Goal: Task Accomplishment & Management: Use online tool/utility

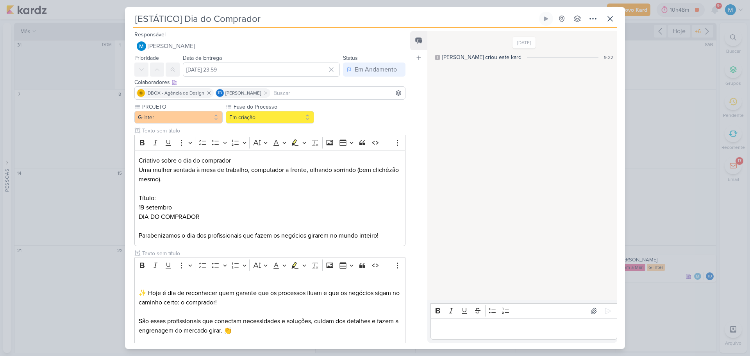
scroll to position [107, 0]
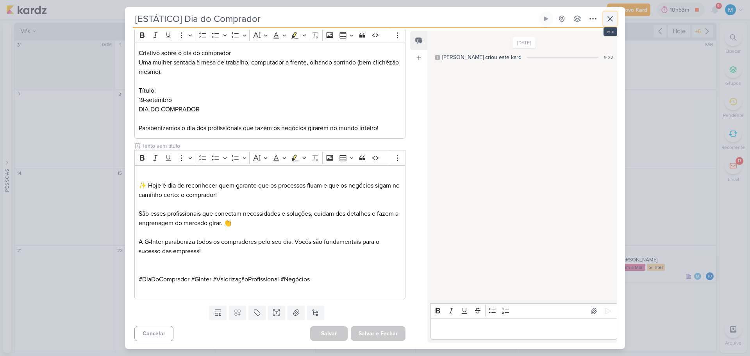
click at [614, 20] on icon at bounding box center [610, 18] width 9 height 9
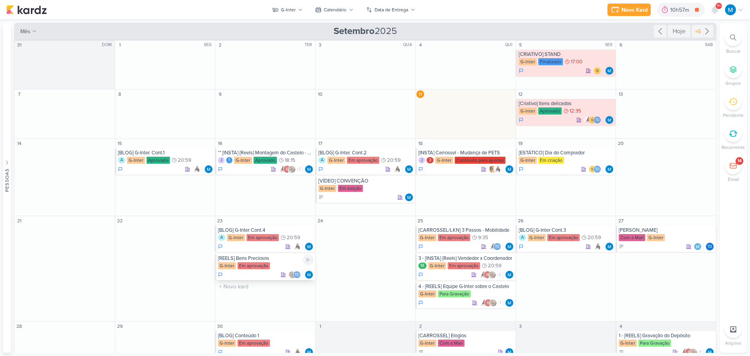
click at [263, 261] on div "[REELS] Bens Preciosos" at bounding box center [266, 258] width 96 height 6
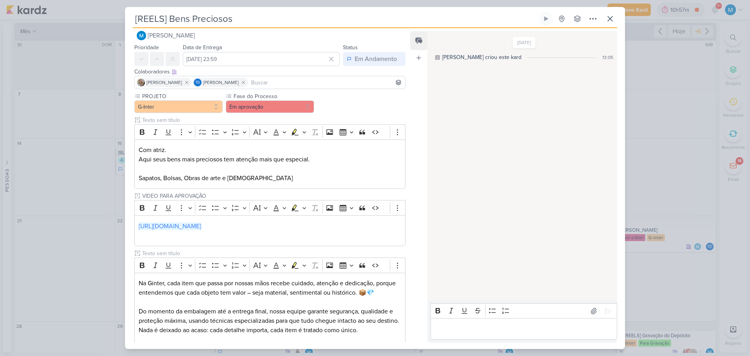
scroll to position [0, 0]
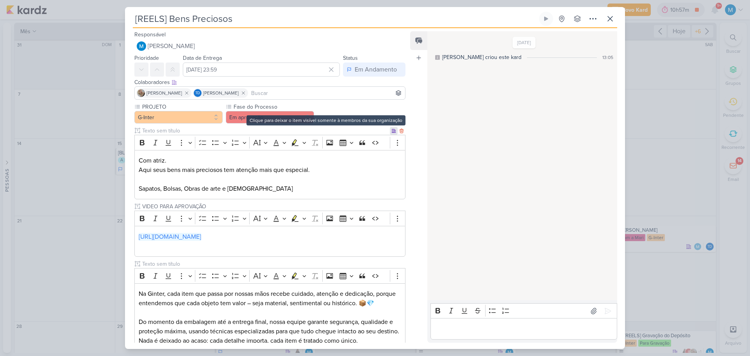
click at [392, 132] on icon at bounding box center [394, 131] width 4 height 4
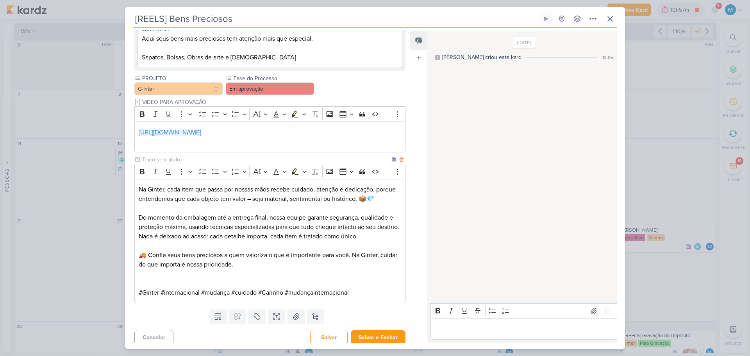
scroll to position [123, 0]
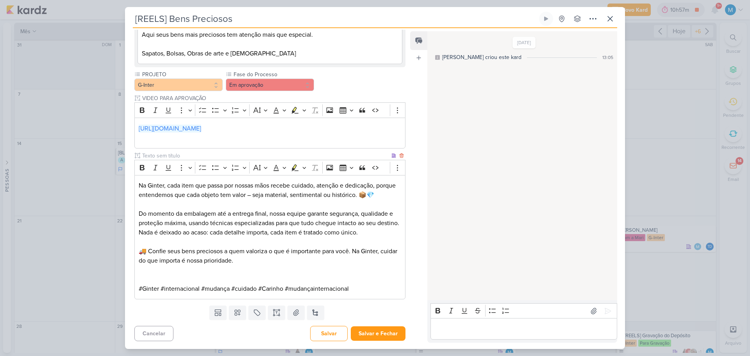
click at [284, 268] on p "Editor editing area: main" at bounding box center [270, 269] width 263 height 9
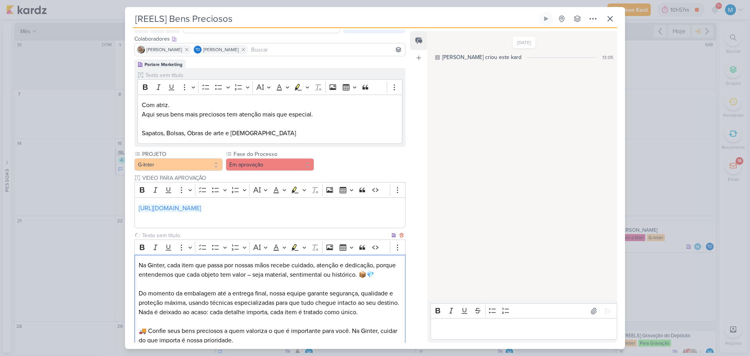
scroll to position [0, 0]
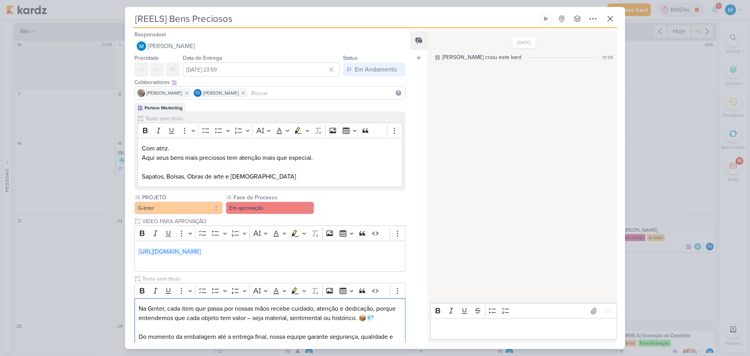
click at [284, 95] on input at bounding box center [327, 92] width 154 height 9
type input "amann"
click at [276, 104] on button "[PERSON_NAME]" at bounding box center [270, 108] width 270 height 14
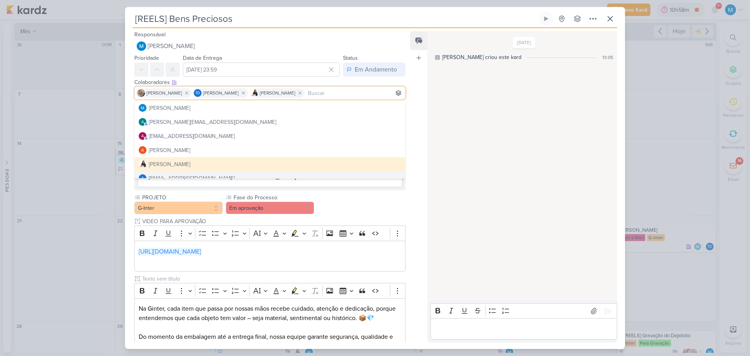
click at [422, 207] on div "Feed Atrelar email Solte o email para atrelar ao kard" at bounding box center [418, 186] width 17 height 311
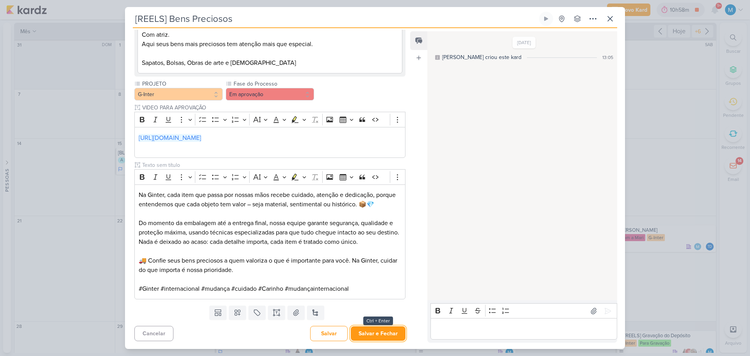
drag, startPoint x: 383, startPoint y: 335, endPoint x: 431, endPoint y: 345, distance: 49.0
click at [383, 336] on button "Salvar e Fechar" at bounding box center [378, 333] width 55 height 14
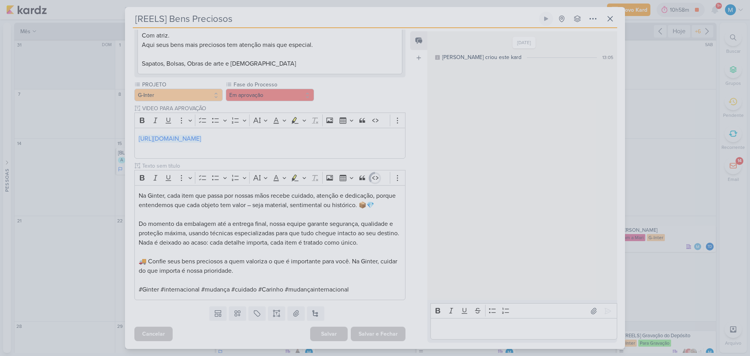
scroll to position [113, 0]
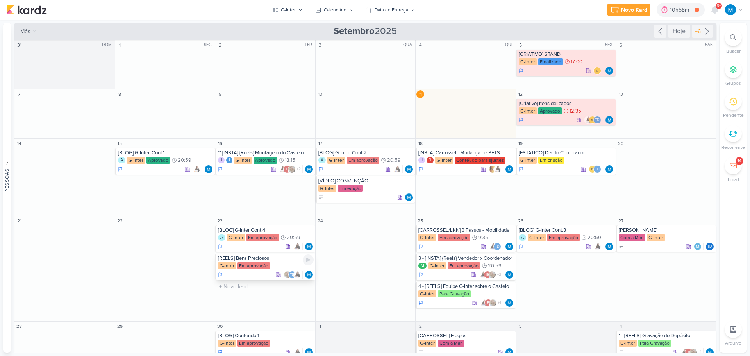
click at [267, 258] on div "[REELS] Bens Preciosos" at bounding box center [266, 258] width 96 height 6
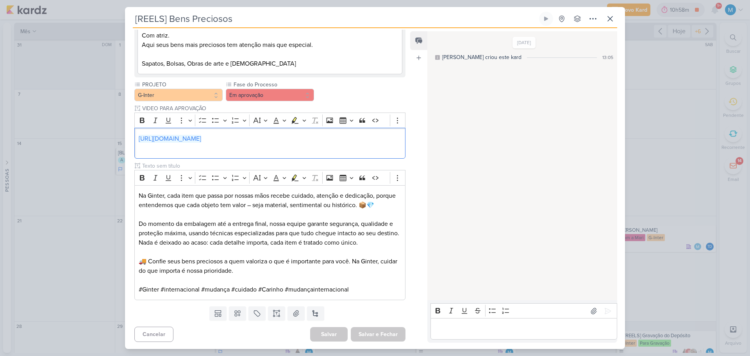
drag, startPoint x: 360, startPoint y: 138, endPoint x: 121, endPoint y: 136, distance: 239.2
click at [121, 136] on div "[REELS] Bens Preciosos Criado por mim" at bounding box center [375, 178] width 750 height 356
copy link "[URL][DOMAIN_NAME]"
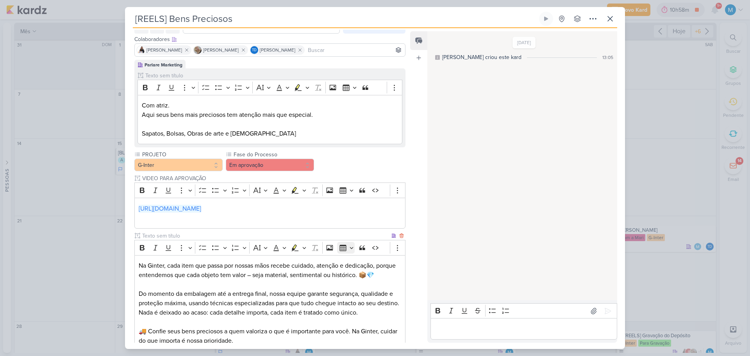
scroll to position [0, 0]
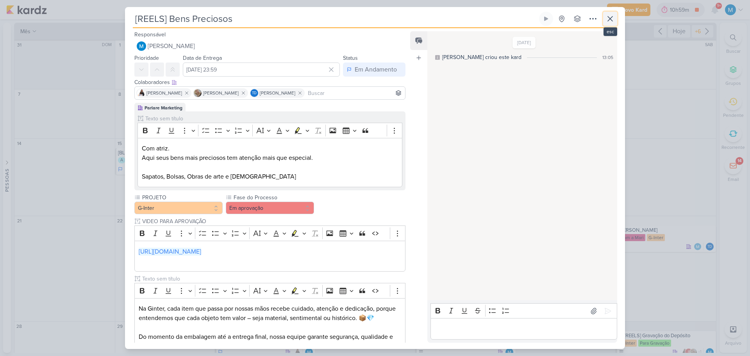
click at [611, 19] on icon at bounding box center [610, 18] width 5 height 5
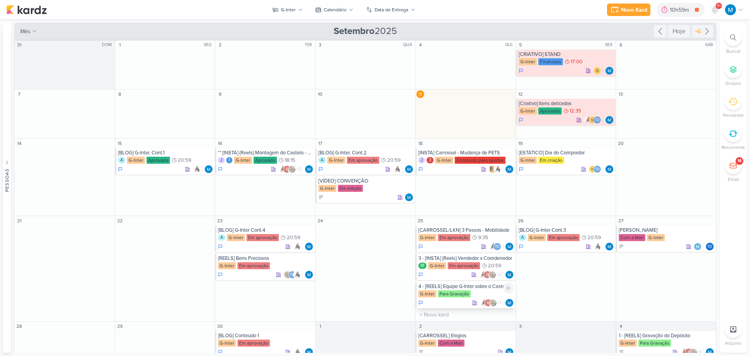
click at [483, 288] on div "4 - [REELS] Equipe G-Inter sobre o Castelo" at bounding box center [467, 286] width 96 height 6
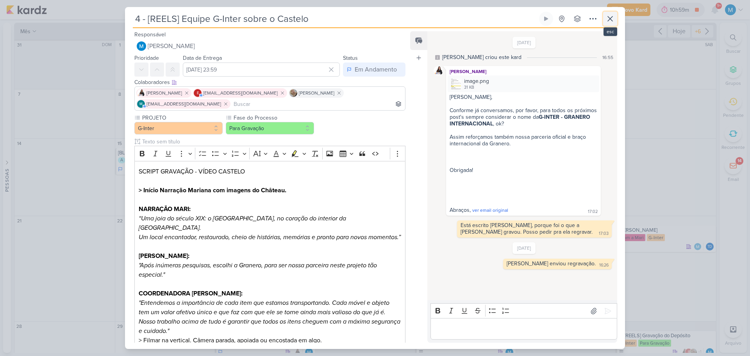
click at [610, 20] on icon at bounding box center [610, 18] width 5 height 5
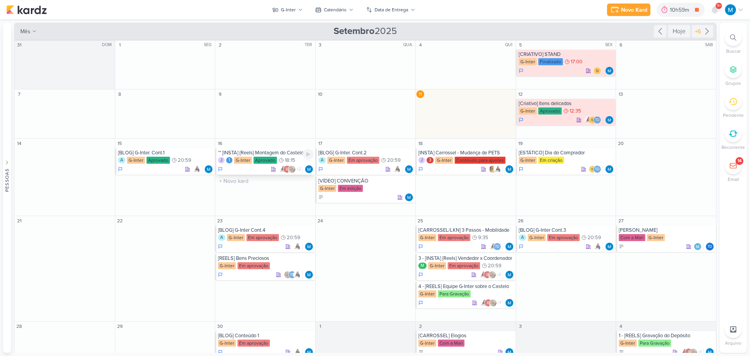
click at [263, 152] on div "** [INSTA] {Reels} Montagem do Castelo - Sobre a mudança" at bounding box center [266, 153] width 96 height 6
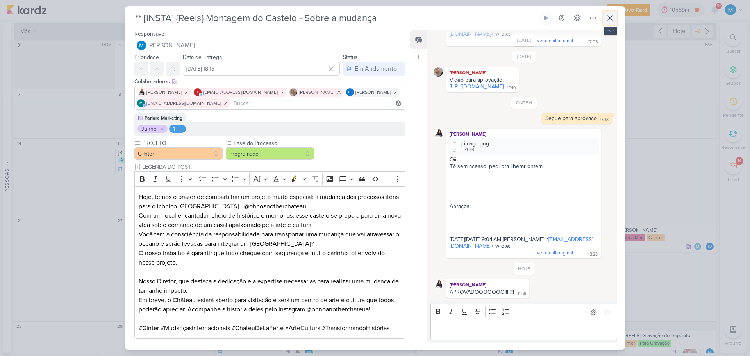
click at [611, 20] on icon at bounding box center [610, 17] width 9 height 9
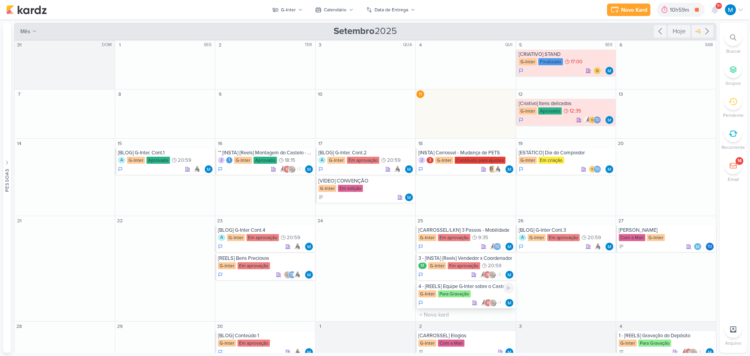
click at [444, 285] on div "4 - [REELS] Equipe G-Inter sobre o Castelo" at bounding box center [467, 286] width 96 height 6
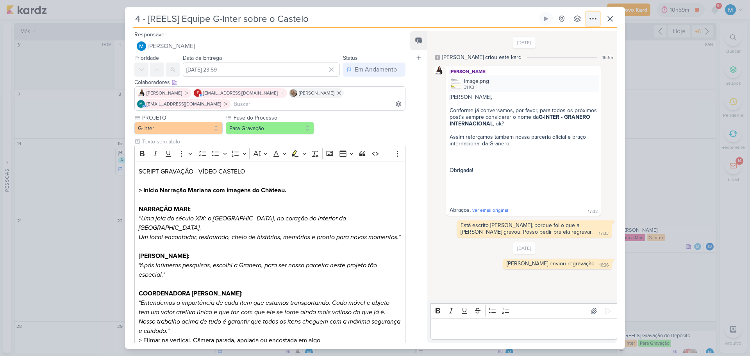
click at [594, 17] on icon at bounding box center [593, 18] width 9 height 9
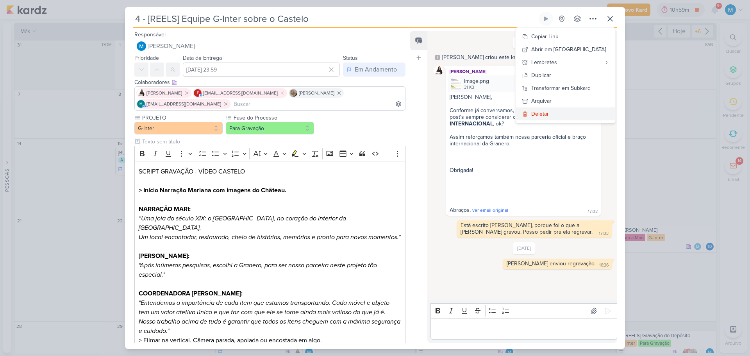
click at [568, 115] on button "Deletar" at bounding box center [566, 113] width 100 height 13
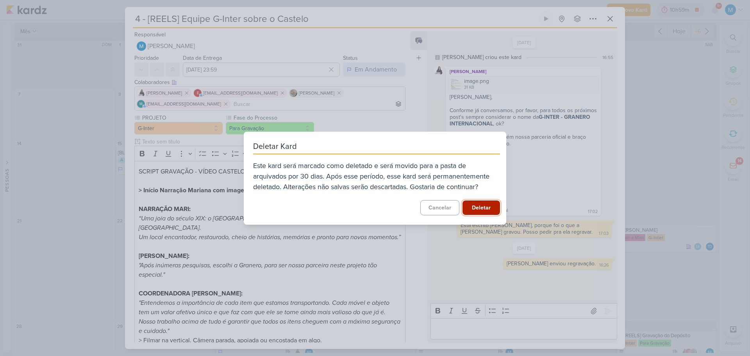
click at [484, 208] on button "Deletar" at bounding box center [482, 207] width 38 height 14
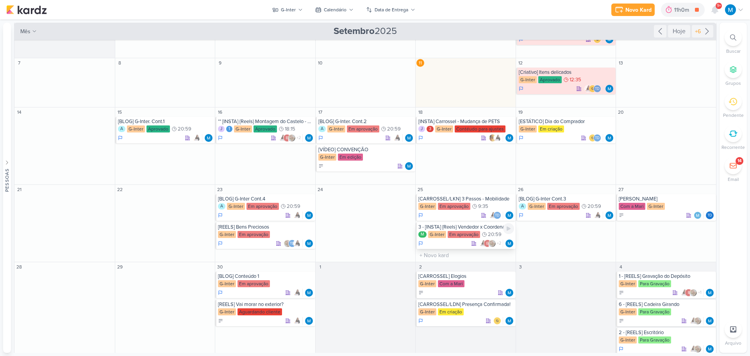
scroll to position [39, 0]
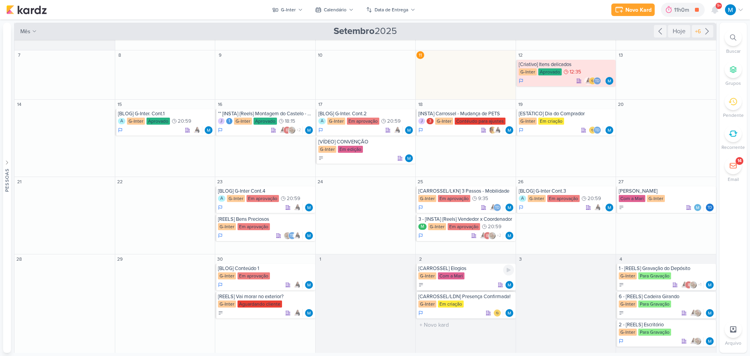
click at [443, 270] on div "[CARROSSEL] Elogios" at bounding box center [467, 268] width 96 height 6
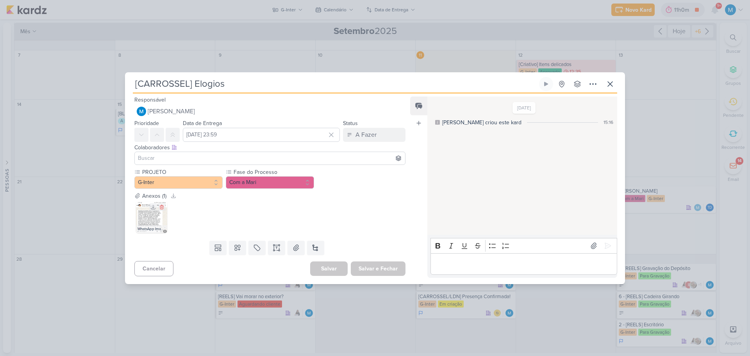
click at [150, 218] on img at bounding box center [151, 217] width 31 height 31
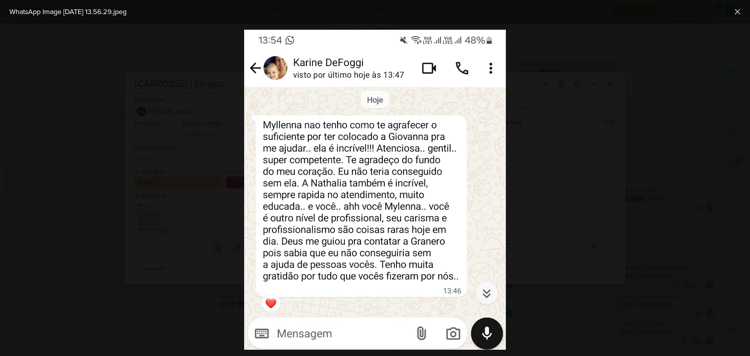
click at [565, 211] on div at bounding box center [375, 189] width 750 height 333
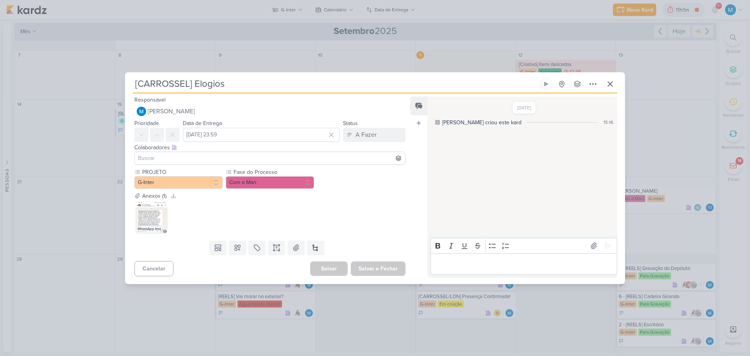
click at [159, 159] on input at bounding box center [269, 158] width 267 height 9
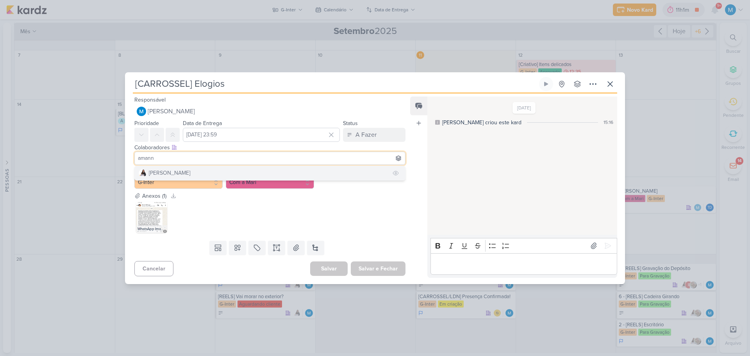
type input "amann"
click at [173, 175] on div "[PERSON_NAME]" at bounding box center [169, 173] width 41 height 8
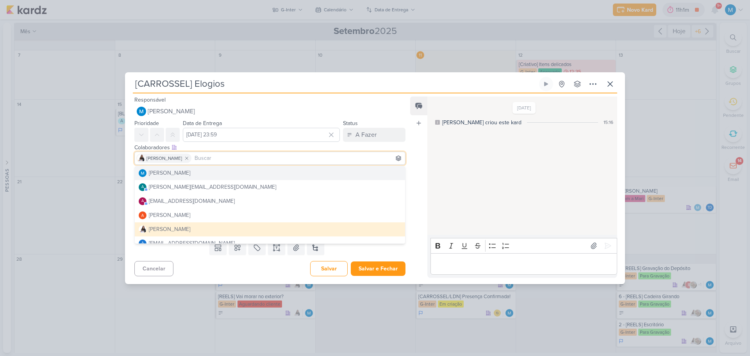
click at [423, 160] on div "Feed Atrelar email Solte o email para atrelar ao kard" at bounding box center [418, 187] width 17 height 181
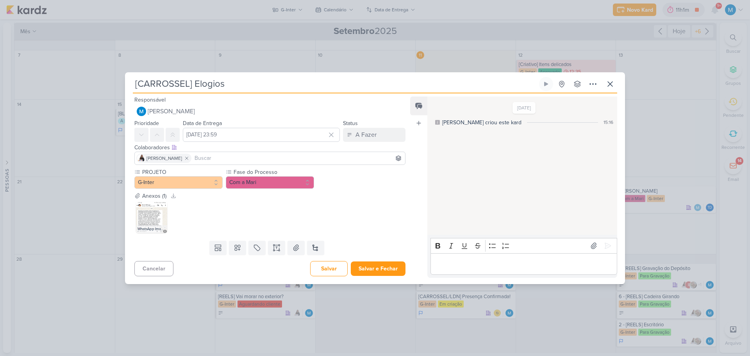
click at [454, 266] on p "Editor editing area: main" at bounding box center [524, 263] width 179 height 9
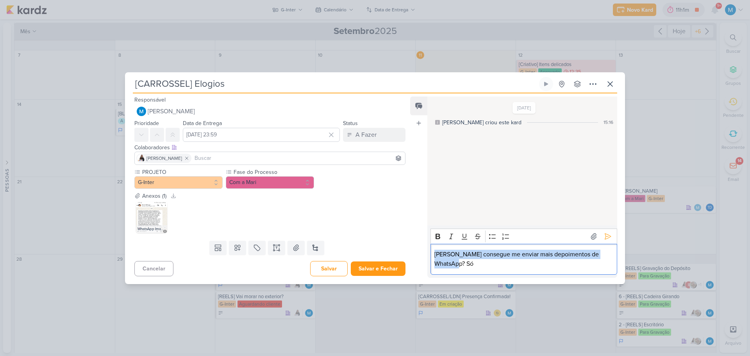
drag, startPoint x: 481, startPoint y: 267, endPoint x: 395, endPoint y: 250, distance: 87.7
click at [395, 250] on div "Responsável [PERSON_NAME] Nenhum contato encontrado create new contact Novo Con…" at bounding box center [375, 188] width 500 height 191
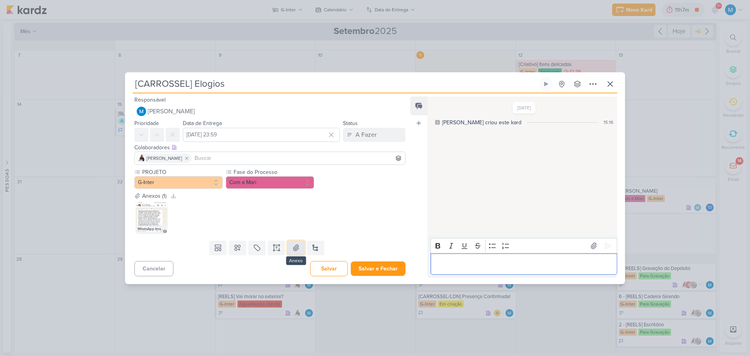
click at [296, 244] on icon at bounding box center [296, 248] width 8 height 8
click at [186, 159] on icon at bounding box center [186, 158] width 5 height 5
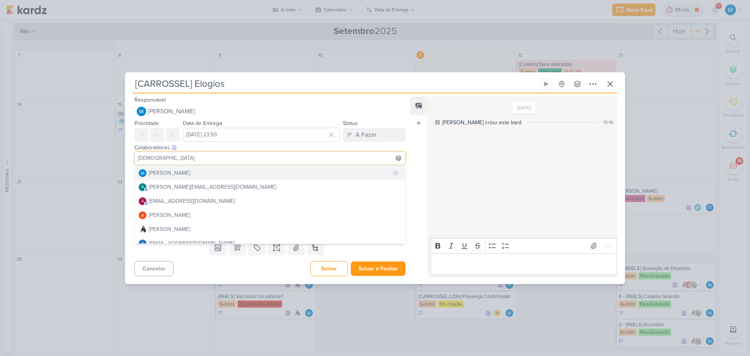
type input "[DEMOGRAPHIC_DATA]"
click at [185, 175] on div "[PERSON_NAME]" at bounding box center [169, 173] width 41 height 8
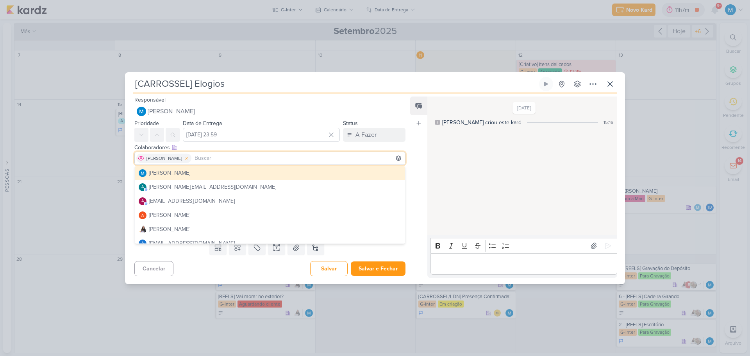
click at [190, 156] on icon at bounding box center [186, 158] width 5 height 5
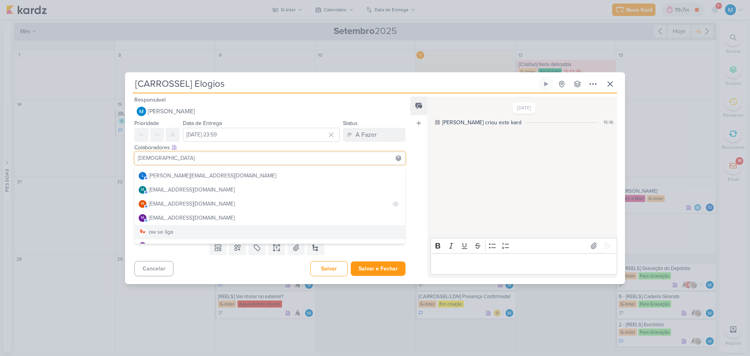
scroll to position [234, 0]
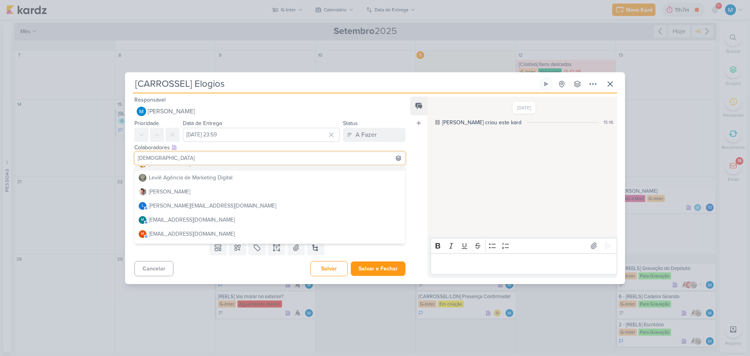
drag, startPoint x: 159, startPoint y: 154, endPoint x: 127, endPoint y: 147, distance: 32.9
click at [127, 147] on div "Colaboradores Este kard pode ser visível a usuários da sua organização Este kar…" at bounding box center [267, 155] width 284 height 26
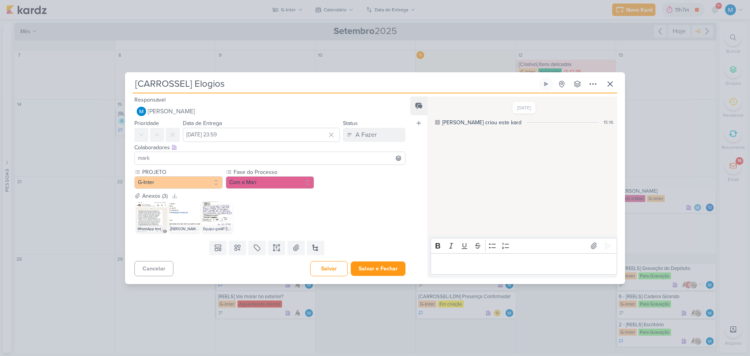
scroll to position [0, 0]
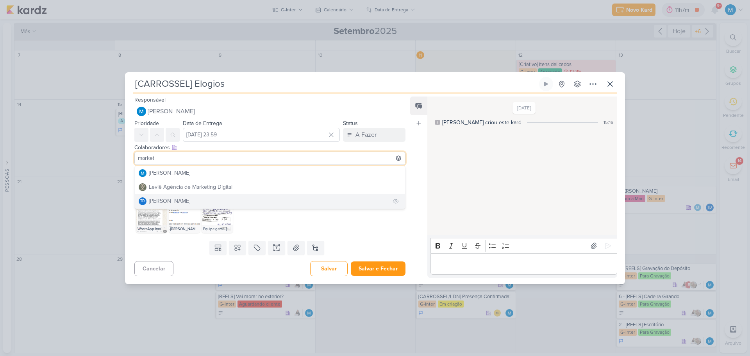
type input "market"
click at [179, 202] on div "[PERSON_NAME]" at bounding box center [169, 201] width 41 height 8
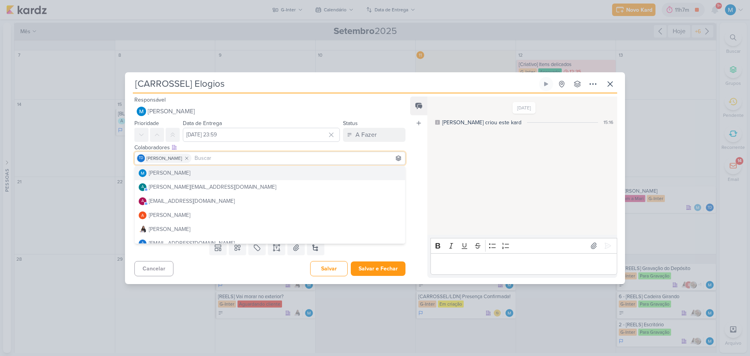
click at [418, 156] on div "Feed Atrelar email Solte o email para atrelar ao kard" at bounding box center [418, 187] width 17 height 181
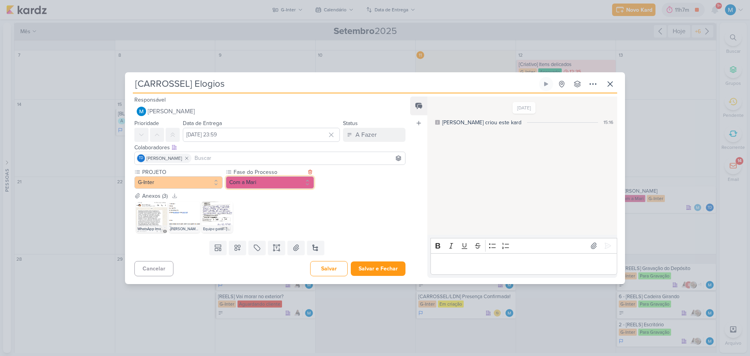
click at [281, 186] on button "Com a Mari" at bounding box center [270, 182] width 88 height 13
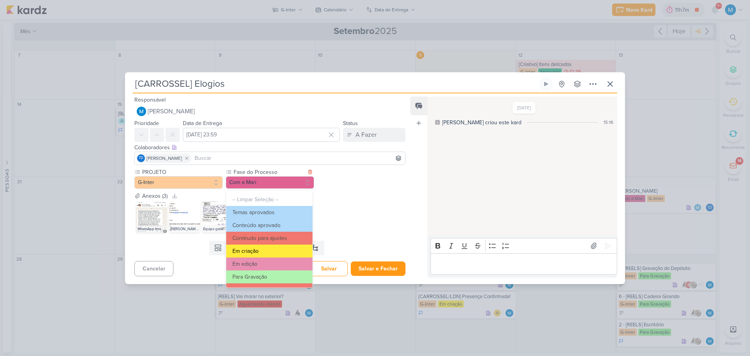
click at [257, 254] on button "Em criação" at bounding box center [269, 251] width 86 height 13
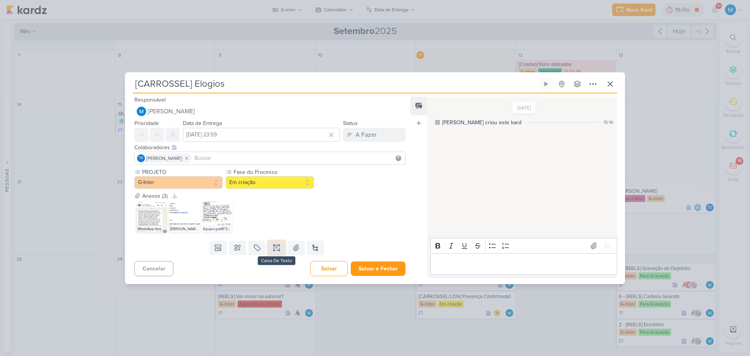
click at [281, 247] on button at bounding box center [276, 248] width 17 height 14
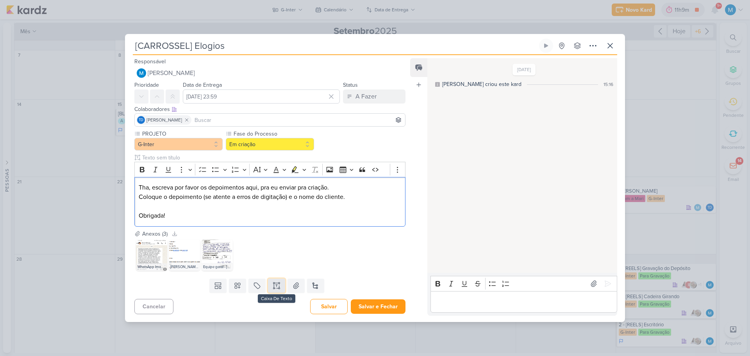
click at [276, 288] on icon at bounding box center [277, 288] width 4 height 0
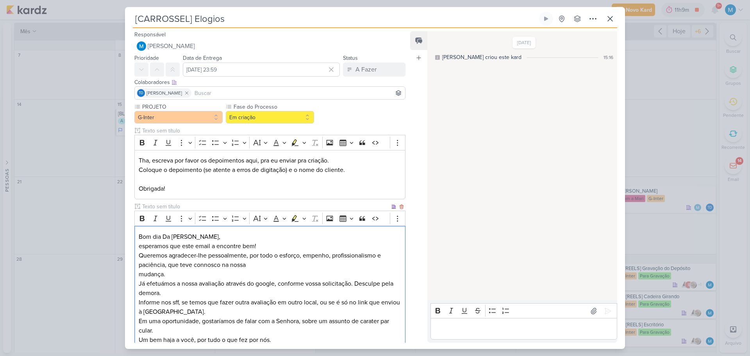
scroll to position [20, 0]
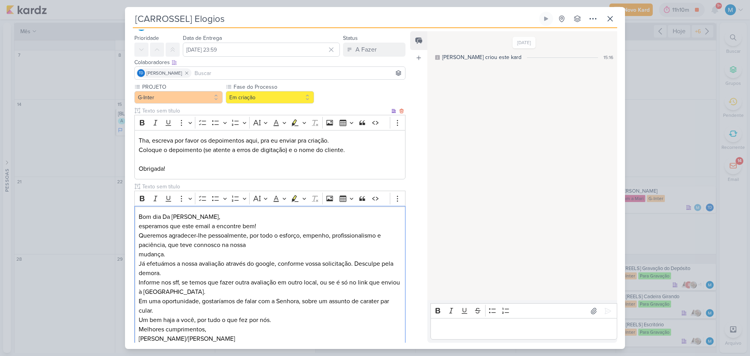
click at [355, 150] on p "Coloque o depoimento (se atente a erros de digitação) e o nome do cliente." at bounding box center [270, 149] width 263 height 9
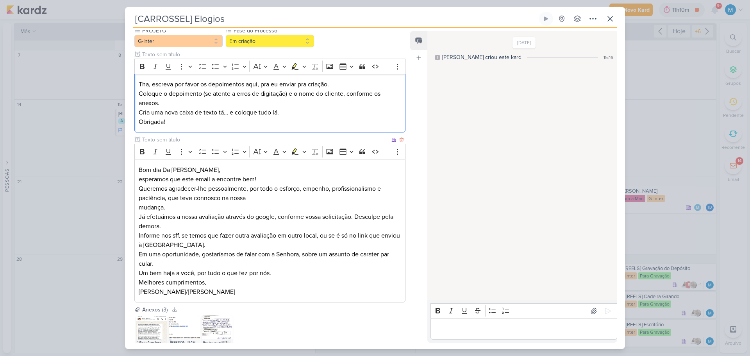
scroll to position [125, 0]
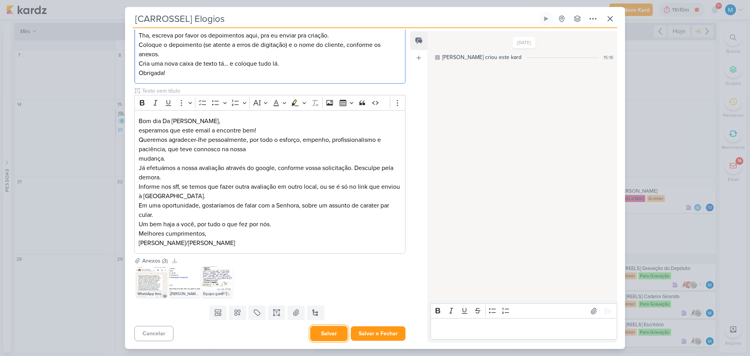
click at [332, 334] on button "Salvar" at bounding box center [329, 333] width 38 height 15
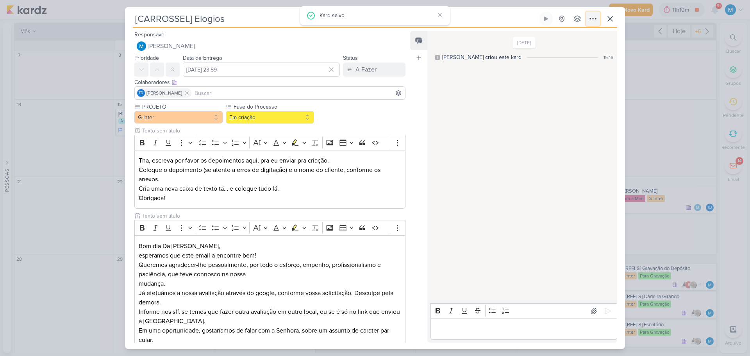
click at [595, 19] on icon at bounding box center [593, 18] width 9 height 9
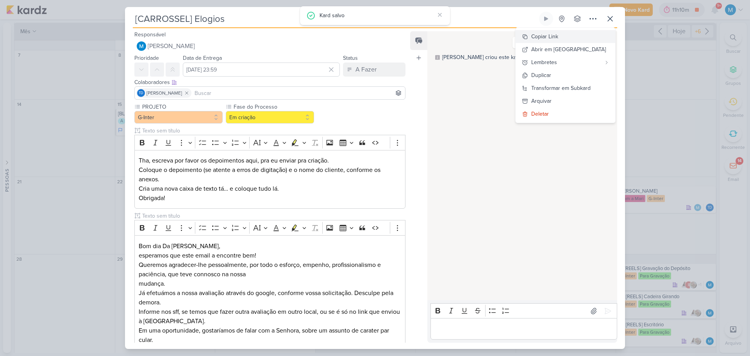
click at [585, 36] on button "Copiar Link" at bounding box center [566, 36] width 100 height 13
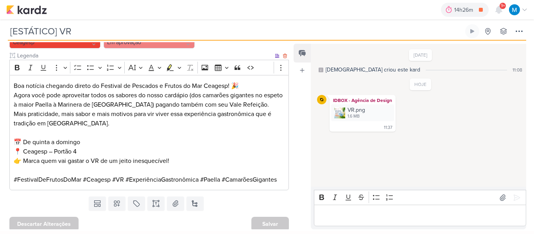
scroll to position [210, 0]
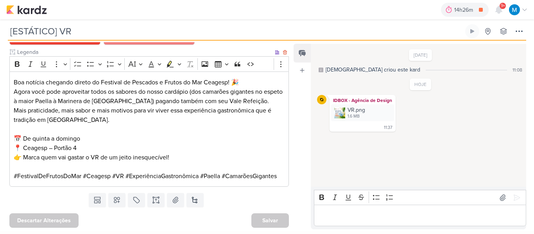
click at [112, 118] on p "Mais praticidade, mais sabor e mais motivos para vir viver essa experiência gas…" at bounding box center [149, 120] width 271 height 28
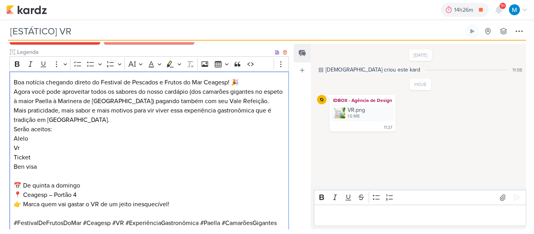
click at [14, 139] on p "Mais praticidade, mais sabor e mais motivos para vir viver essa experiência gas…" at bounding box center [149, 143] width 271 height 75
click at [14, 129] on p "Mais praticidade, mais sabor e mais motivos para vir viver essa experiência gas…" at bounding box center [149, 143] width 271 height 75
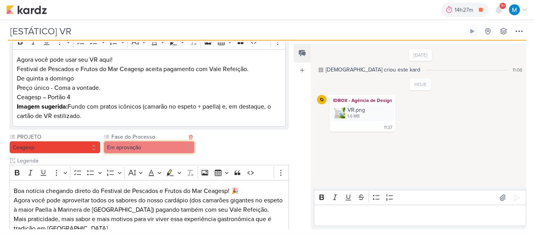
click at [153, 149] on button "Em aprovação" at bounding box center [149, 147] width 91 height 13
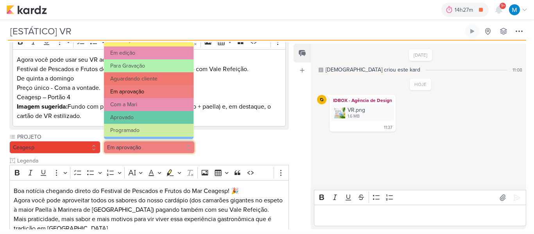
scroll to position [75, 0]
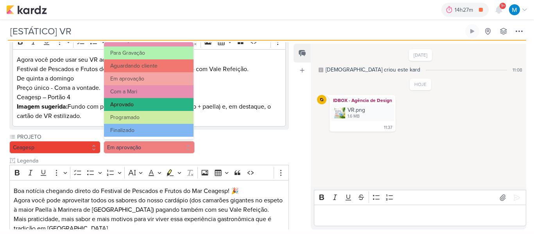
click at [136, 104] on button "Aprovado" at bounding box center [148, 104] width 89 height 13
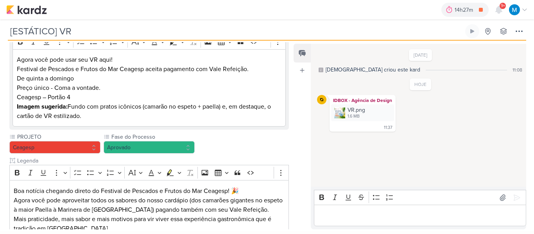
click at [267, 144] on div "PROJETO Ceagesp Fase do Processo" at bounding box center [148, 237] width 279 height 209
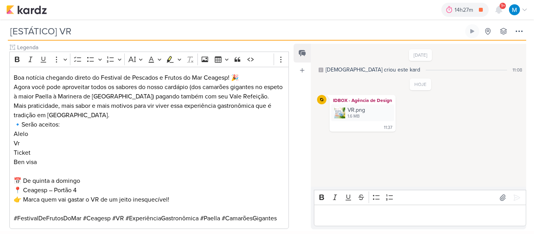
scroll to position [258, 0]
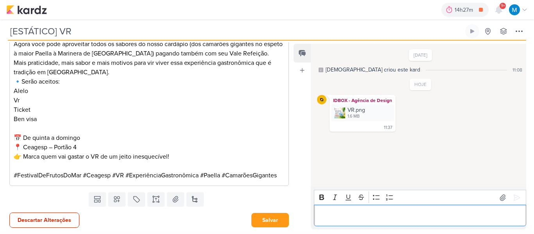
click at [376, 216] on p "Editor editing area: main" at bounding box center [420, 215] width 204 height 9
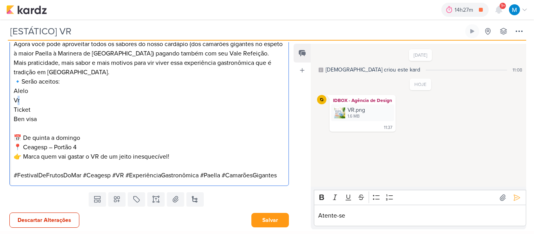
click at [19, 101] on p "Mais praticidade, mais sabor e mais motivos para vir viver essa experiência gas…" at bounding box center [149, 95] width 271 height 75
click at [27, 119] on p "Mais praticidade, mais sabor e mais motivos para vir viver essa experiência gas…" at bounding box center [149, 95] width 271 height 75
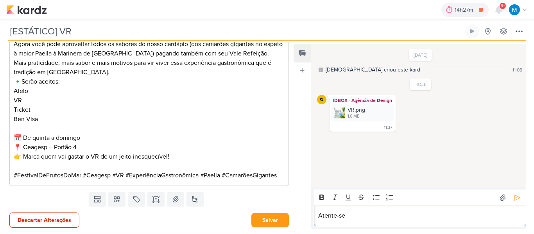
click at [370, 218] on p "Atente-se" at bounding box center [420, 215] width 204 height 9
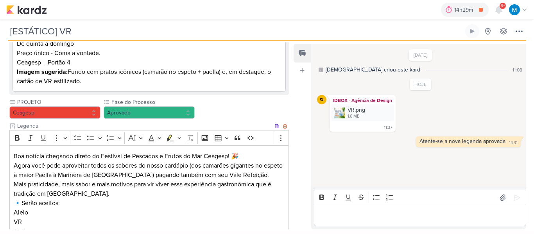
scroll to position [140, 0]
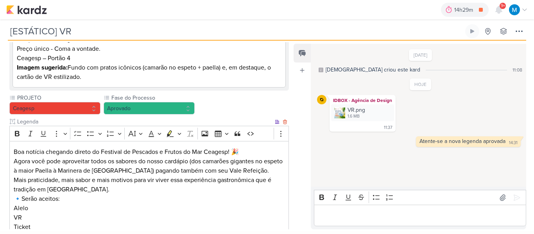
click at [52, 120] on input "Legenda" at bounding box center [145, 122] width 258 height 8
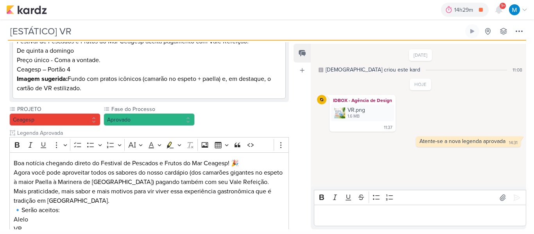
scroll to position [258, 0]
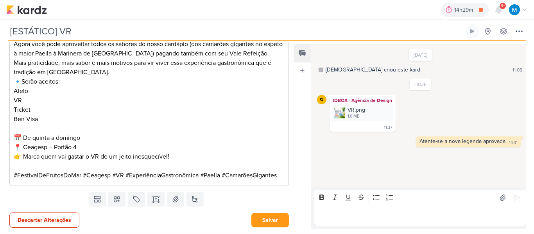
type input "Legenda Aprovada"
click at [274, 223] on button "Salvar" at bounding box center [270, 220] width 38 height 14
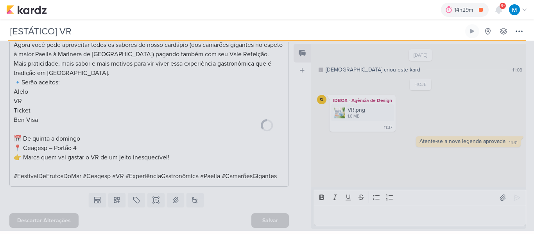
scroll to position [257, 0]
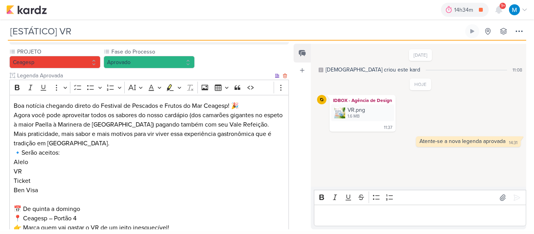
scroll to position [234, 0]
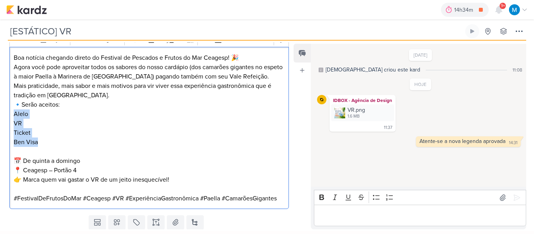
drag, startPoint x: 13, startPoint y: 116, endPoint x: 46, endPoint y: 132, distance: 36.7
click at [45, 134] on div "Boa notícia chegando direto do Festival de Pescados e Frutos do Mar Ceagesp! 🎉 …" at bounding box center [148, 128] width 279 height 162
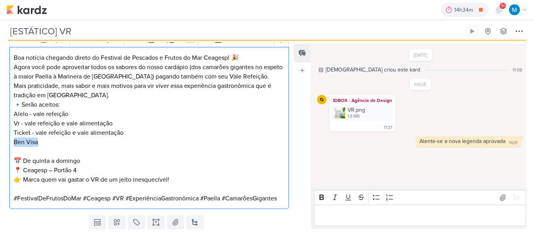
drag, startPoint x: 46, startPoint y: 144, endPoint x: 0, endPoint y: 142, distance: 46.1
click at [0, 142] on div "Parlare Marketing Brifieng Clique para tornar o item visível à colaboradores ex…" at bounding box center [146, 46] width 292 height 331
click at [17, 125] on p "Mais praticidade, mais sabor e mais motivos para vir viver essa experiência gas…" at bounding box center [149, 118] width 271 height 75
click at [24, 147] on p "Mais praticidade, mais sabor e mais motivos para vir viver essa experiência gas…" at bounding box center [149, 118] width 271 height 75
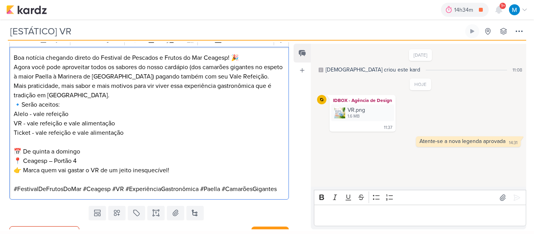
scroll to position [248, 0]
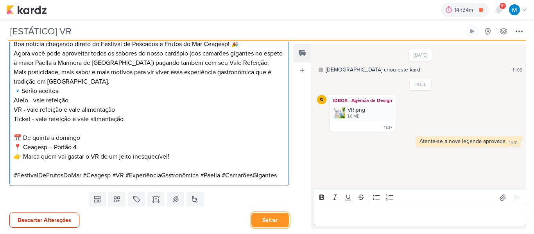
click at [269, 219] on button "Salvar" at bounding box center [270, 220] width 38 height 14
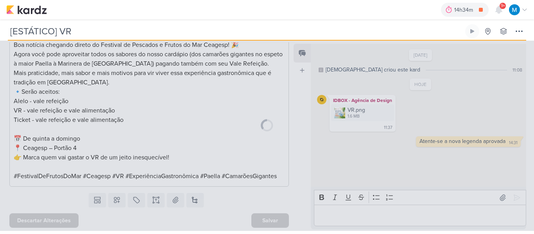
scroll to position [247, 0]
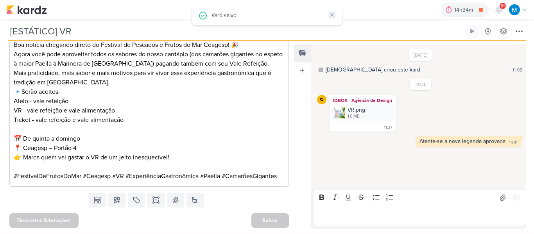
click at [333, 13] on icon at bounding box center [332, 15] width 6 height 6
